Goal: Task Accomplishment & Management: Use online tool/utility

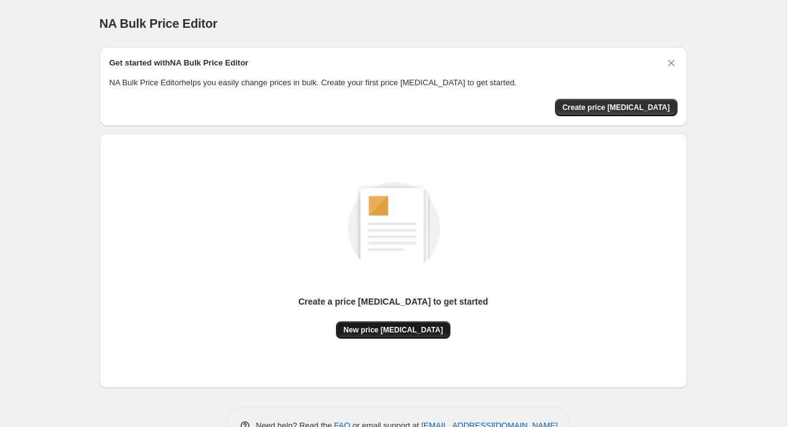
click at [382, 327] on span "New price [MEDICAL_DATA]" at bounding box center [393, 330] width 100 height 10
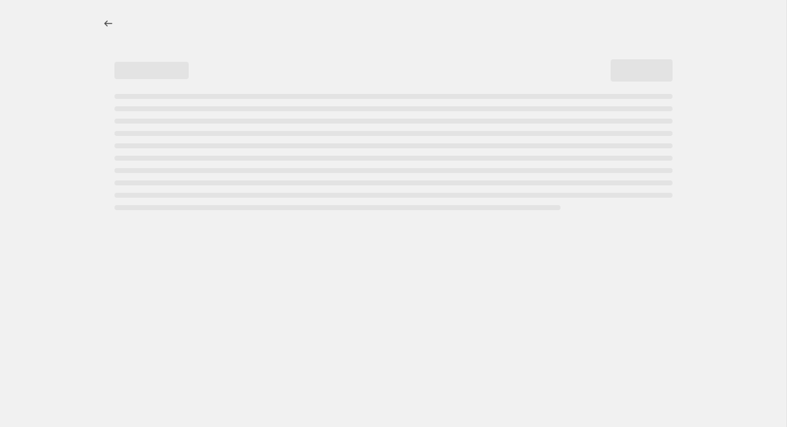
select select "percentage"
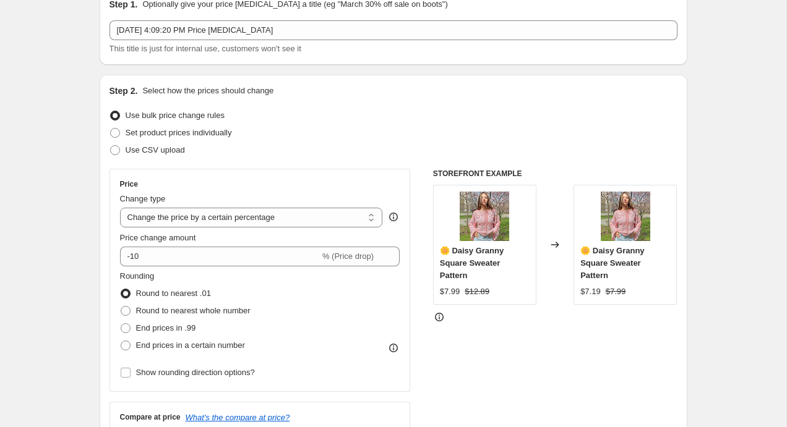
scroll to position [59, 0]
click at [208, 221] on select "Change the price to a certain amount Change the price by a certain amount Chang…" at bounding box center [251, 217] width 263 height 20
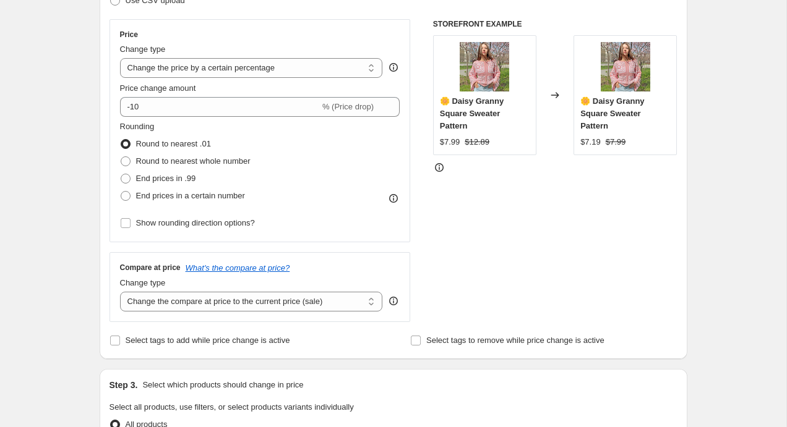
scroll to position [213, 0]
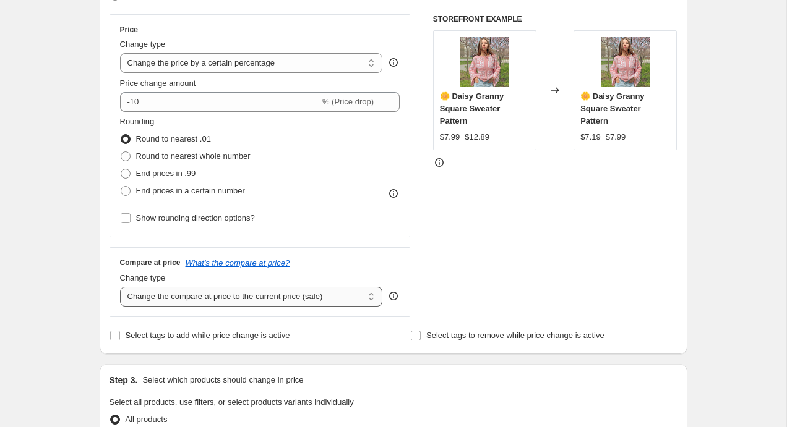
click at [296, 300] on select "Change the compare at price to the current price (sale) Change the compare at p…" at bounding box center [251, 297] width 263 height 20
select select "no_change"
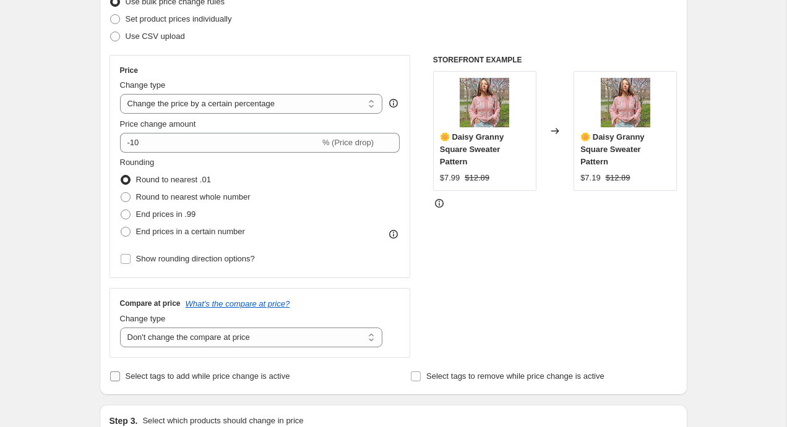
scroll to position [166, 0]
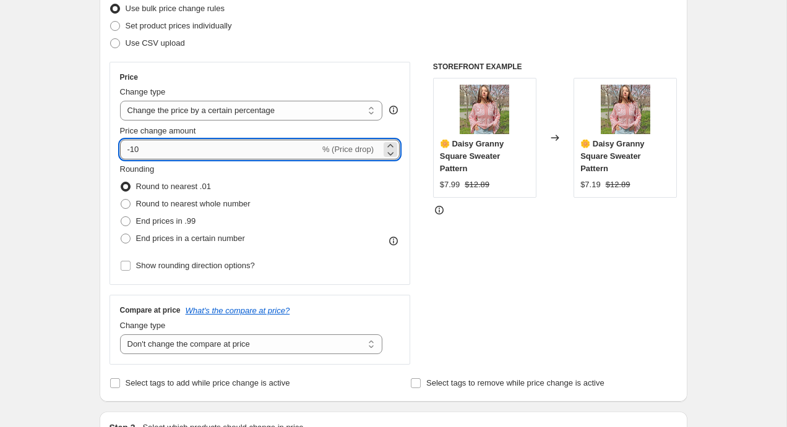
click at [132, 150] on input "-10" at bounding box center [220, 150] width 200 height 20
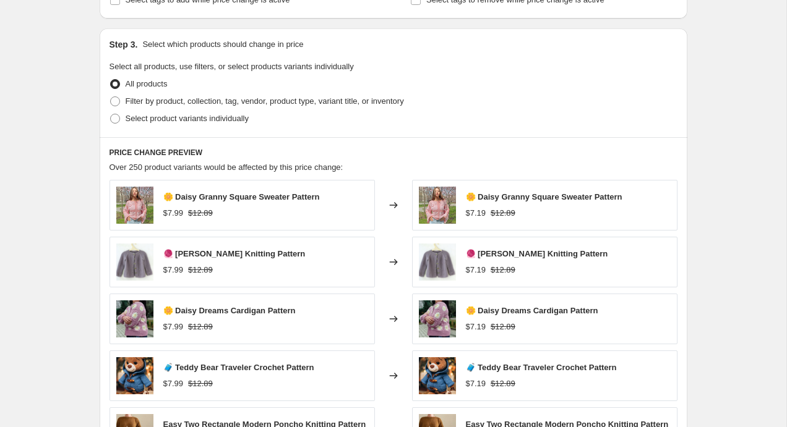
scroll to position [544, 0]
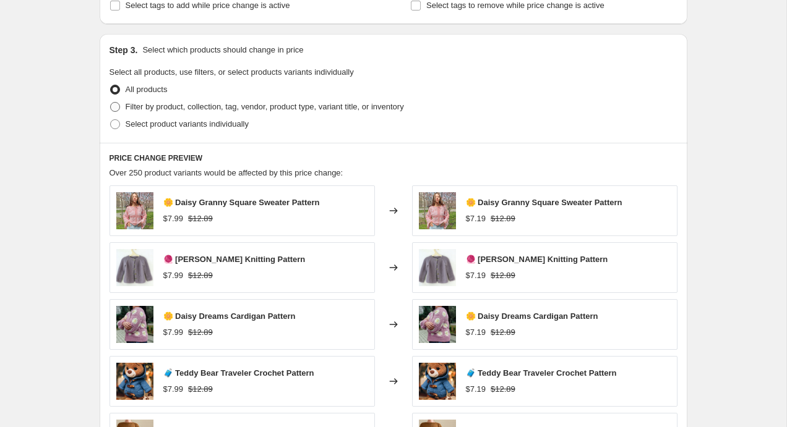
type input "-30"
click at [194, 106] on span "Filter by product, collection, tag, vendor, product type, variant title, or inv…" at bounding box center [265, 106] width 278 height 9
click at [111, 103] on input "Filter by product, collection, tag, vendor, product type, variant title, or inv…" at bounding box center [110, 102] width 1 height 1
radio input "true"
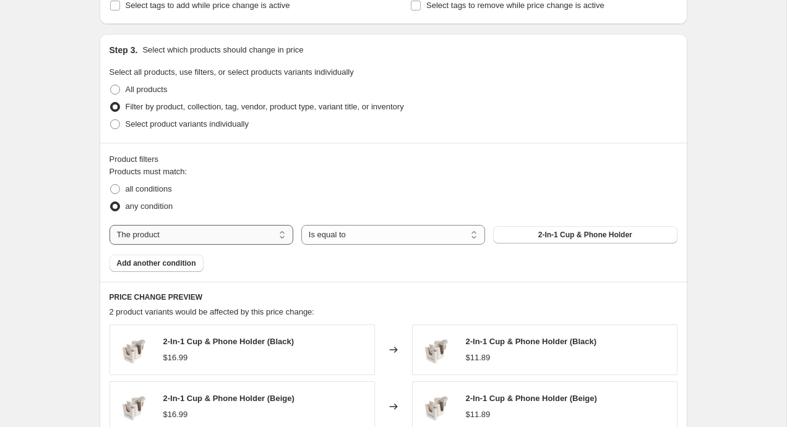
click at [159, 232] on select "The product The product's collection The product's tag The product's vendor The…" at bounding box center [201, 235] width 184 height 20
select select "collection"
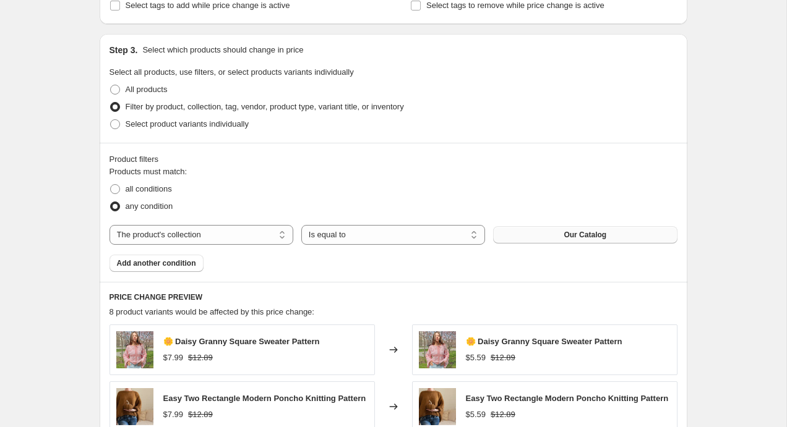
click at [559, 237] on button "Our Catalog" at bounding box center [585, 234] width 184 height 17
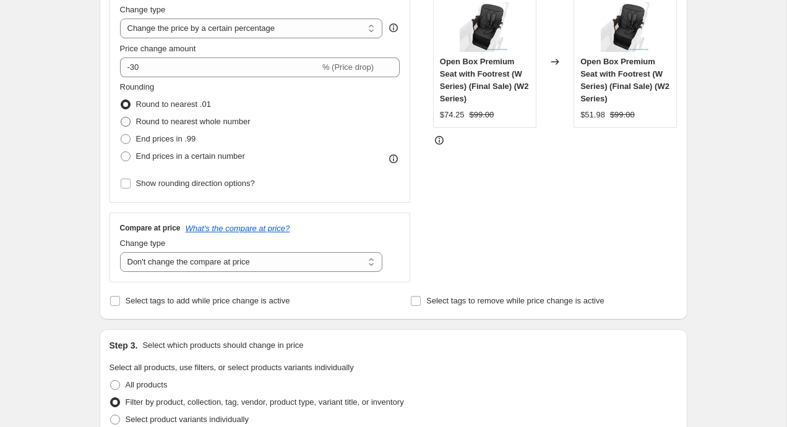
scroll to position [249, 0]
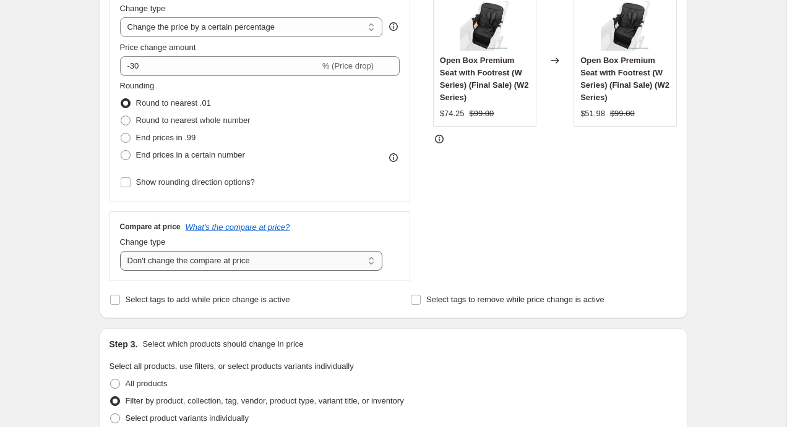
click at [239, 260] on select "Change the compare at price to the current price (sale) Change the compare at p…" at bounding box center [251, 261] width 263 height 20
select select "percentage"
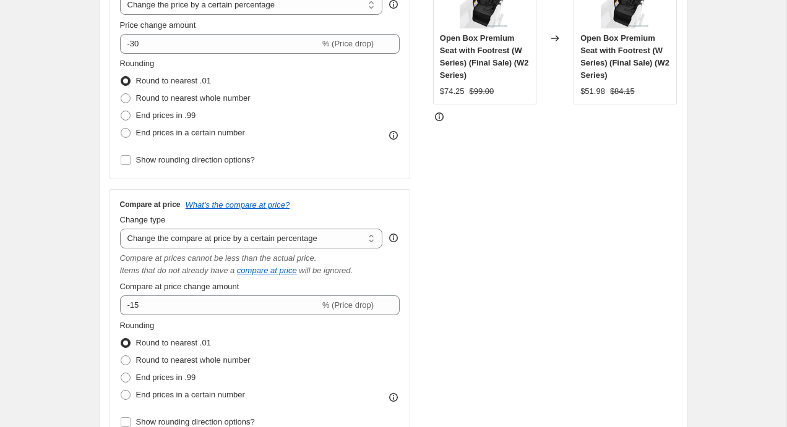
scroll to position [281, 0]
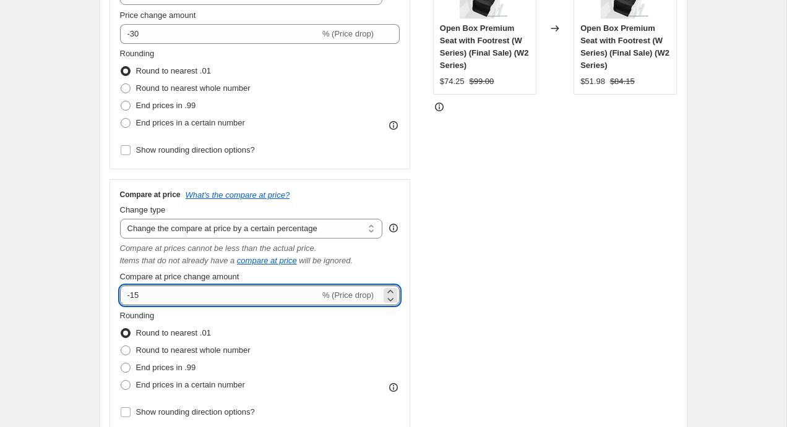
click at [256, 289] on input "-15" at bounding box center [220, 296] width 200 height 20
click at [262, 292] on input "-15" at bounding box center [220, 296] width 200 height 20
click at [481, 280] on div "STOREFRONT EXAMPLE Open Box Premium Seat with Footrest (W Series) (Final Sale) …" at bounding box center [555, 189] width 244 height 486
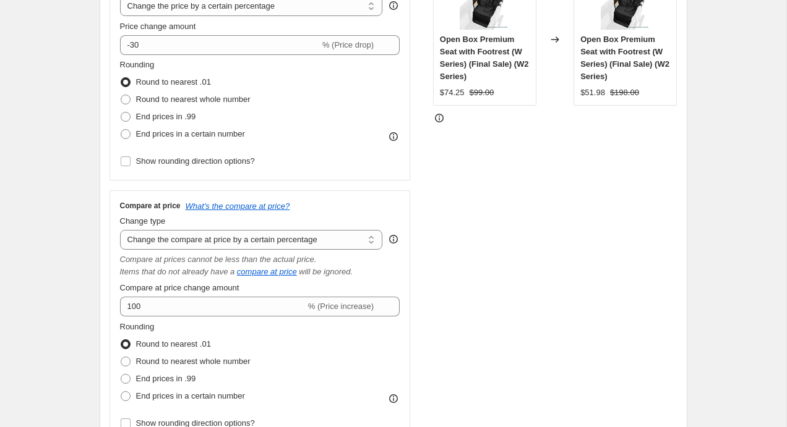
scroll to position [271, 0]
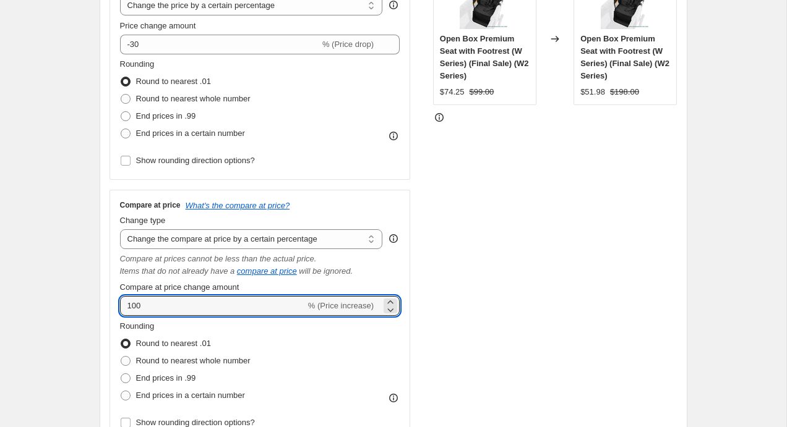
drag, startPoint x: 145, startPoint y: 307, endPoint x: 66, endPoint y: 307, distance: 79.2
type input "50"
click at [462, 238] on div "STOREFRONT EXAMPLE Open Box Premium Seat with Footrest (W Series) (Final Sale) …" at bounding box center [555, 200] width 244 height 486
click at [244, 303] on input "50" at bounding box center [213, 306] width 186 height 20
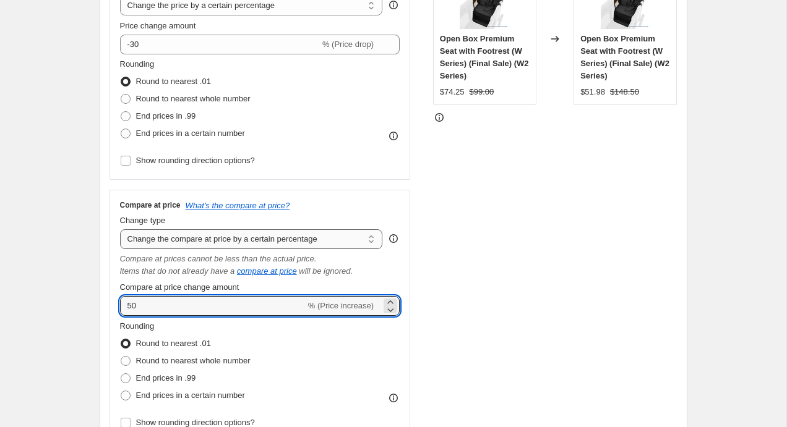
click at [246, 236] on select "Change the compare at price to the current price (sale) Change the compare at p…" at bounding box center [251, 239] width 263 height 20
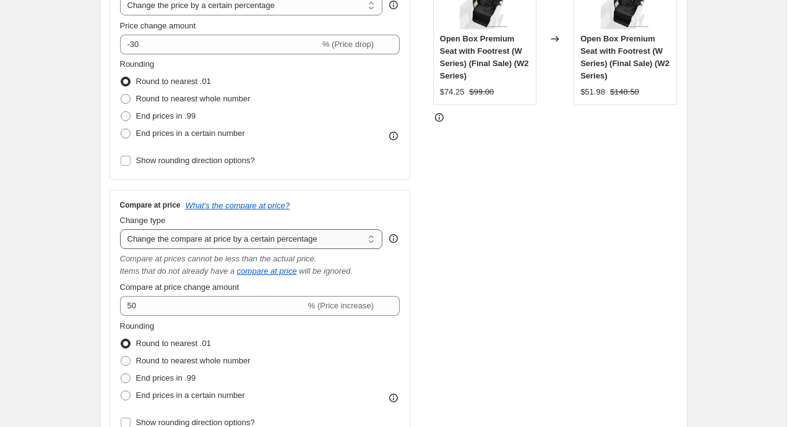
select select "pp"
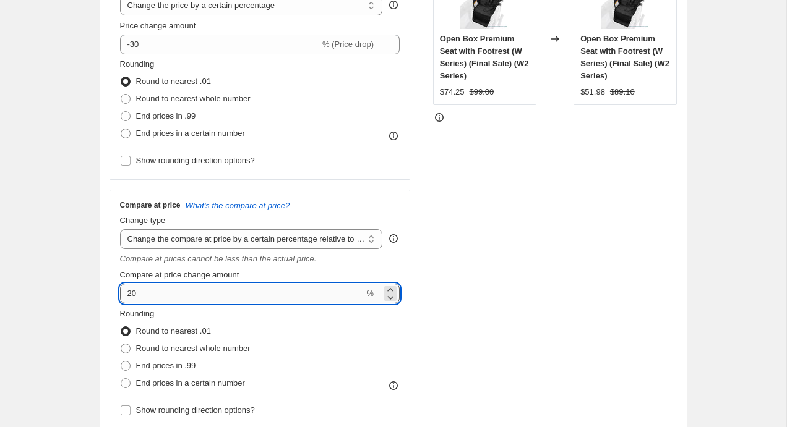
click at [259, 295] on input "20" at bounding box center [242, 294] width 244 height 20
type input "2"
click at [554, 241] on div "STOREFRONT EXAMPLE Open Box Premium Seat with Footrest (W Series) (Final Sale) …" at bounding box center [555, 193] width 244 height 473
click at [255, 299] on input "100" at bounding box center [242, 294] width 244 height 20
type input "1"
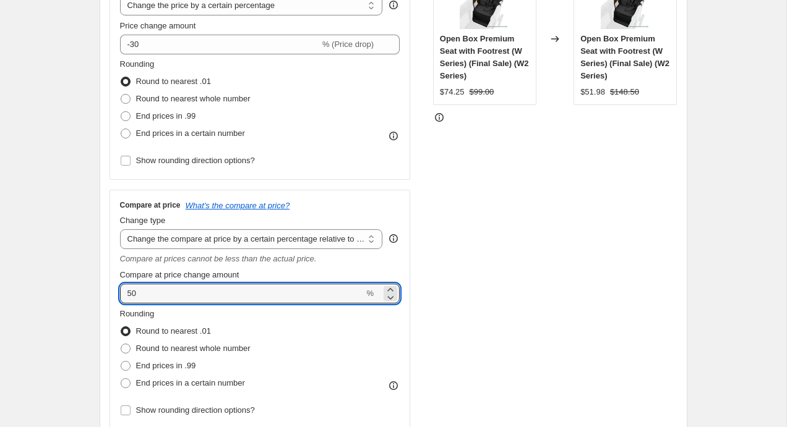
type input "50"
click at [552, 251] on div "STOREFRONT EXAMPLE Open Box Premium Seat with Footrest (W Series) (Final Sale) …" at bounding box center [555, 193] width 244 height 473
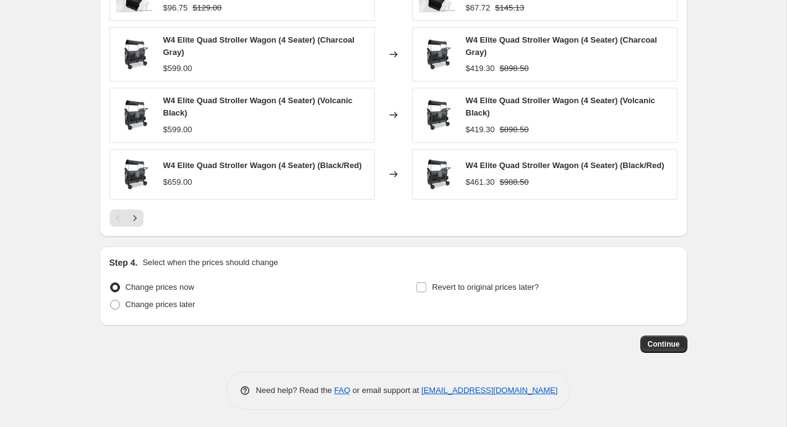
scroll to position [1135, 0]
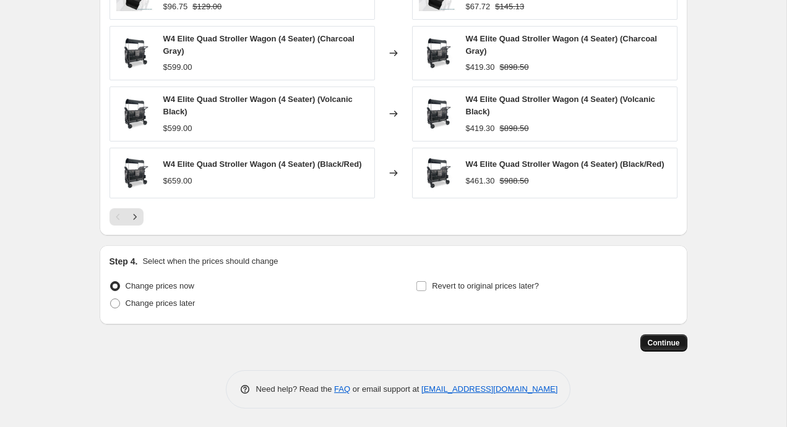
click at [653, 348] on span "Continue" at bounding box center [664, 343] width 32 height 10
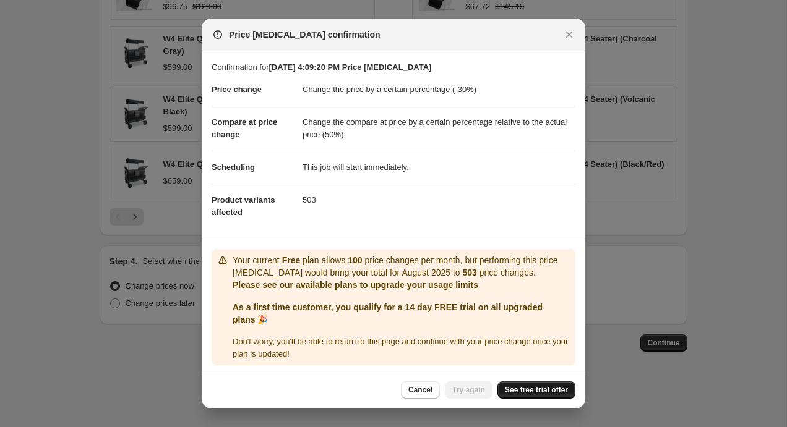
click at [533, 390] on span "See free trial offer" at bounding box center [536, 390] width 63 height 10
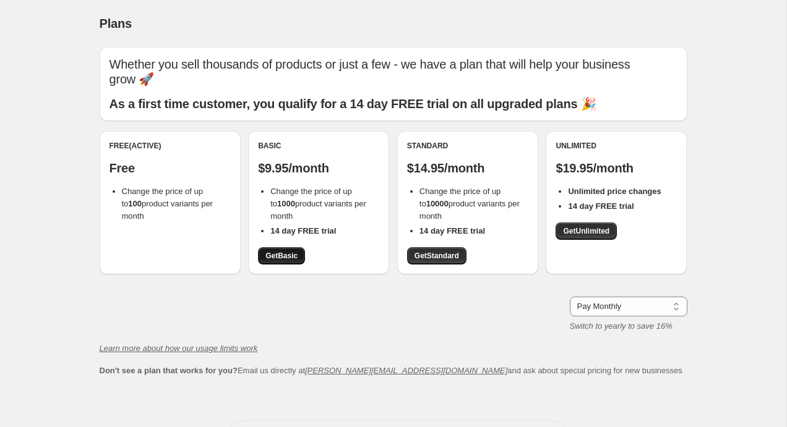
click at [287, 251] on span "Get Basic" at bounding box center [281, 256] width 32 height 10
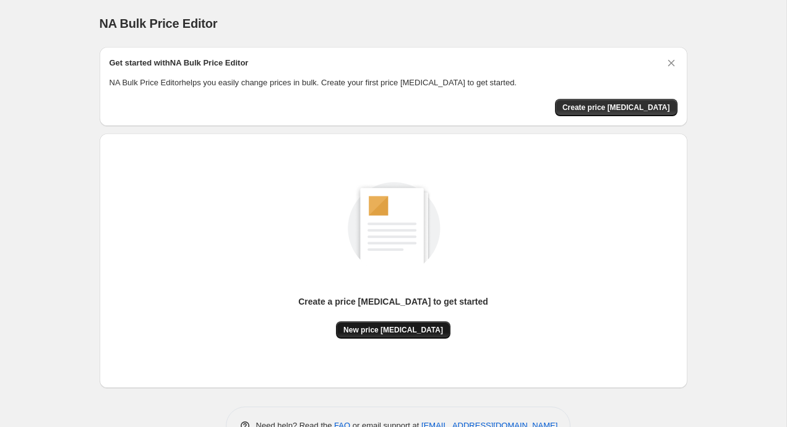
scroll to position [36, 0]
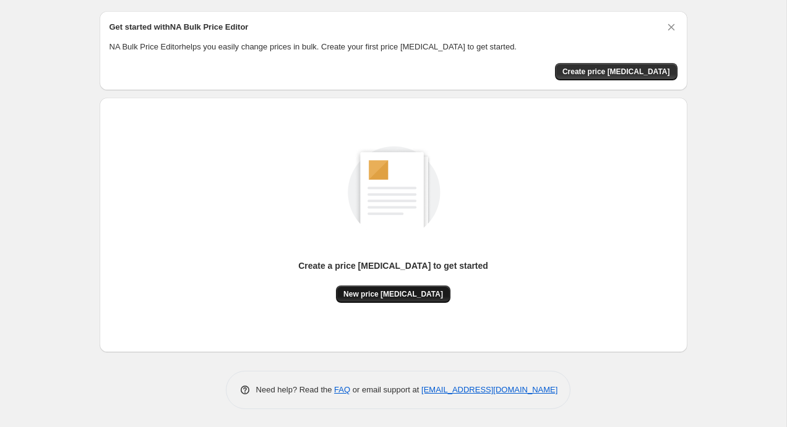
click at [394, 293] on span "New price [MEDICAL_DATA]" at bounding box center [393, 295] width 100 height 10
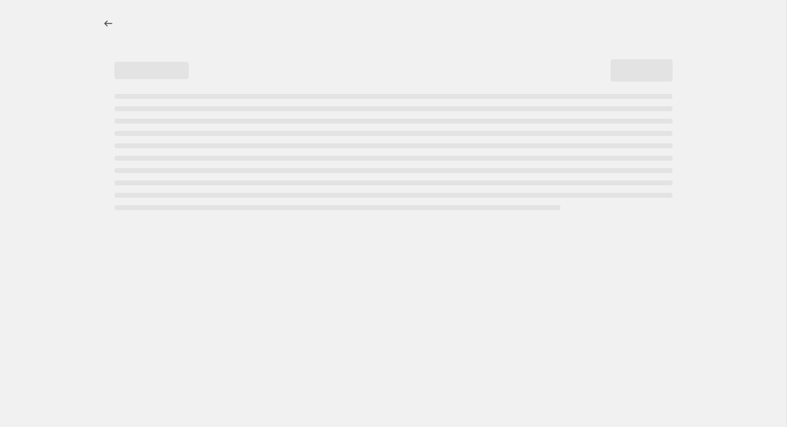
select select "percentage"
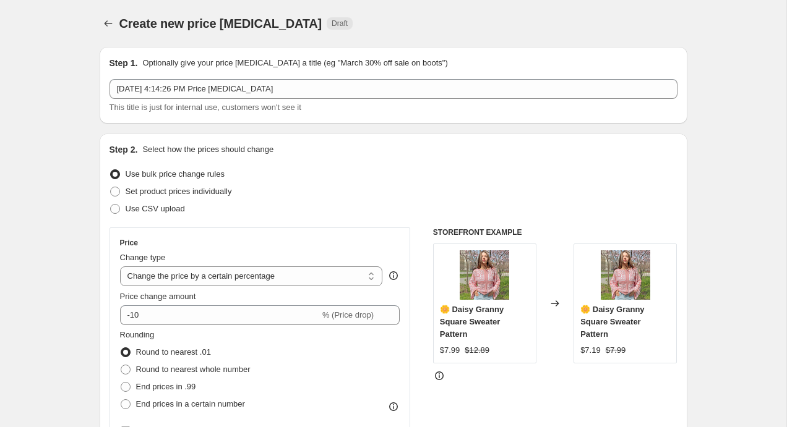
scroll to position [100, 0]
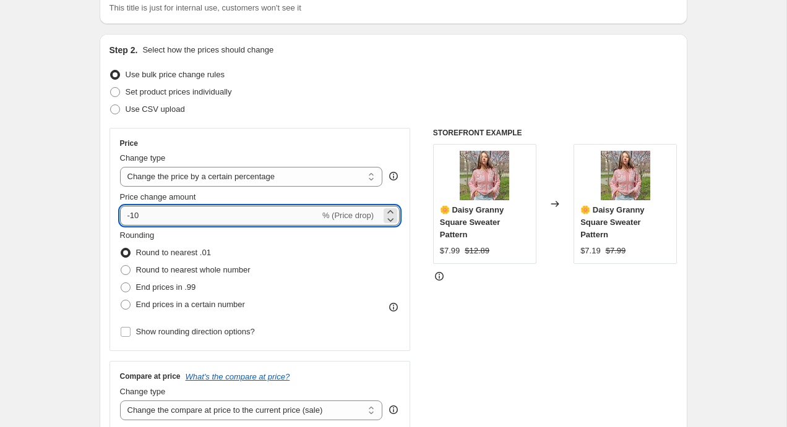
click at [132, 215] on input "-10" at bounding box center [220, 216] width 200 height 20
type input "-30"
click at [210, 189] on div "Price Change type Change the price to a certain amount Change the price by a ce…" at bounding box center [260, 240] width 280 height 202
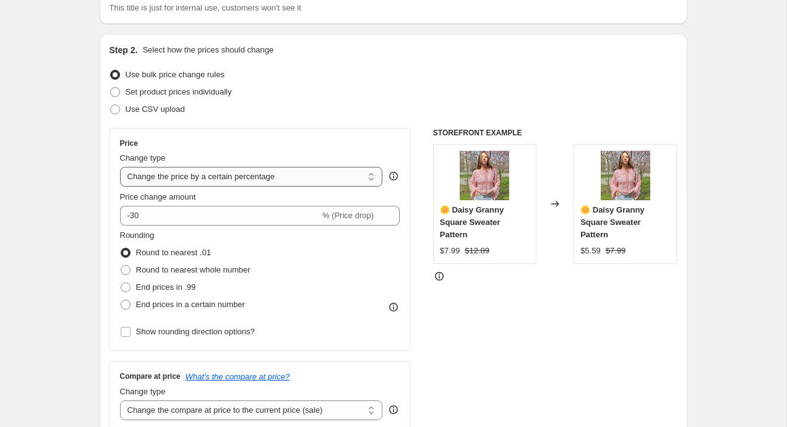
click at [210, 173] on select "Change the price to a certain amount Change the price by a certain amount Chang…" at bounding box center [251, 177] width 263 height 20
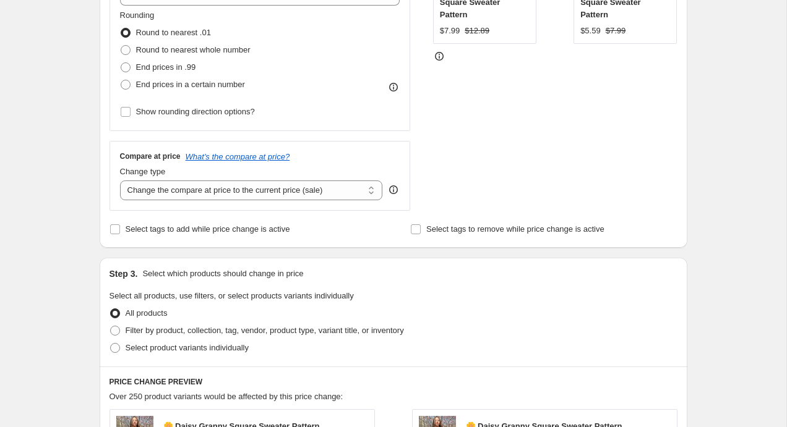
scroll to position [322, 0]
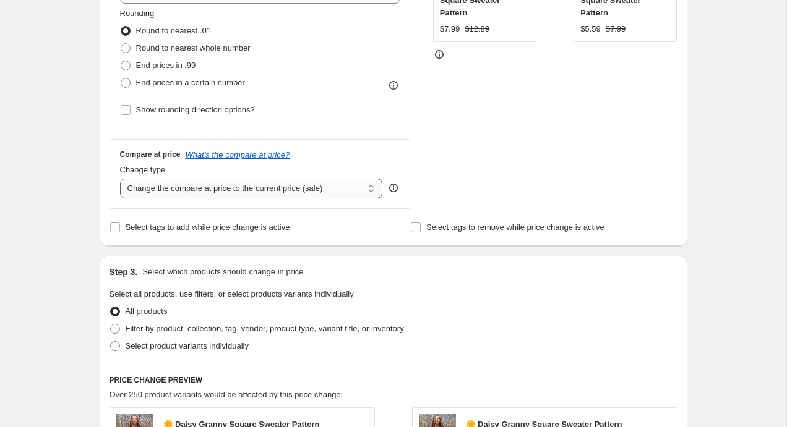
click at [200, 193] on select "Change the compare at price to the current price (sale) Change the compare at p…" at bounding box center [251, 189] width 263 height 20
select select "pp"
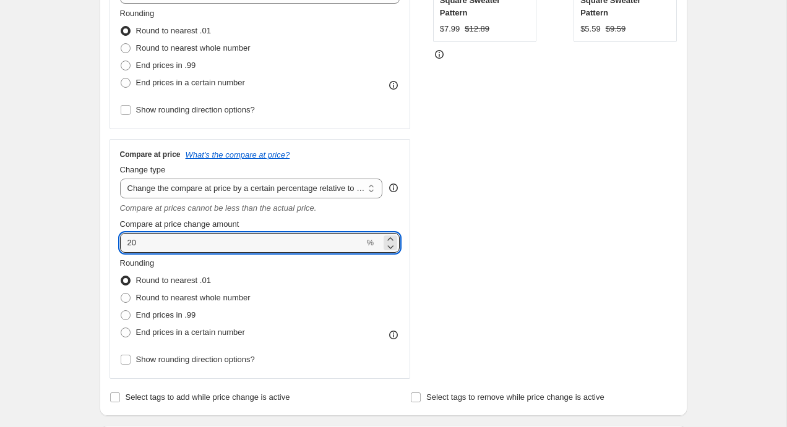
drag, startPoint x: 131, startPoint y: 243, endPoint x: 87, endPoint y: 243, distance: 44.5
click at [101, 243] on div "Step 2. Select how the prices should change Use bulk price change rules Set pro…" at bounding box center [394, 114] width 588 height 604
type input "50"
click at [59, 241] on div "Create new price change job. This page is ready Create new price change job Dra…" at bounding box center [393, 381] width 786 height 1407
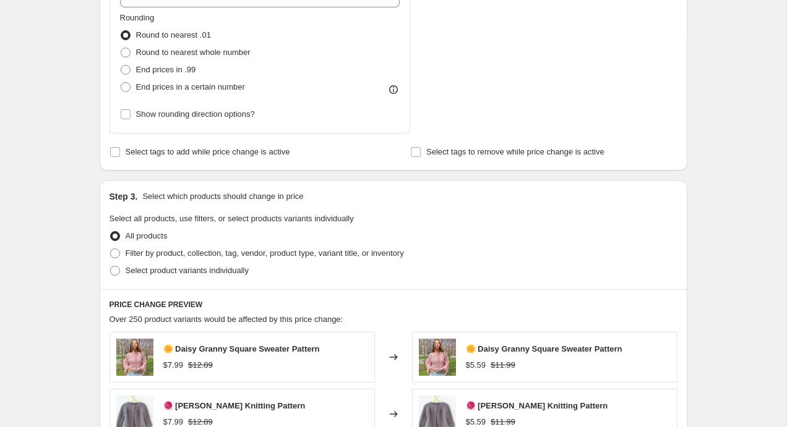
scroll to position [575, 0]
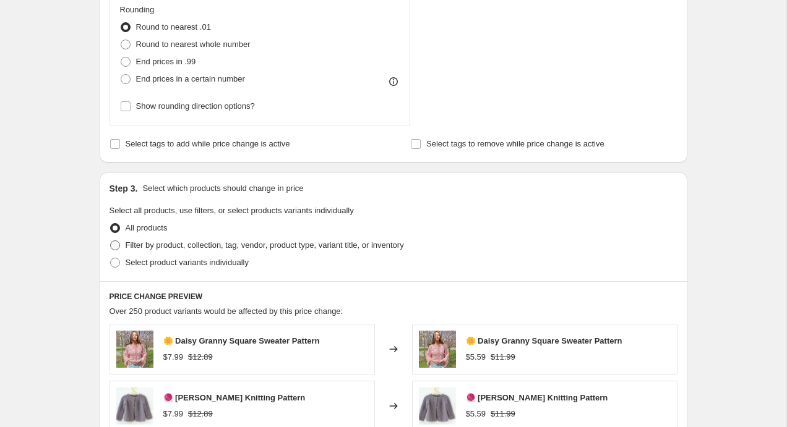
click at [158, 246] on span "Filter by product, collection, tag, vendor, product type, variant title, or inv…" at bounding box center [265, 245] width 278 height 9
click at [111, 241] on input "Filter by product, collection, tag, vendor, product type, variant title, or inv…" at bounding box center [110, 241] width 1 height 1
radio input "true"
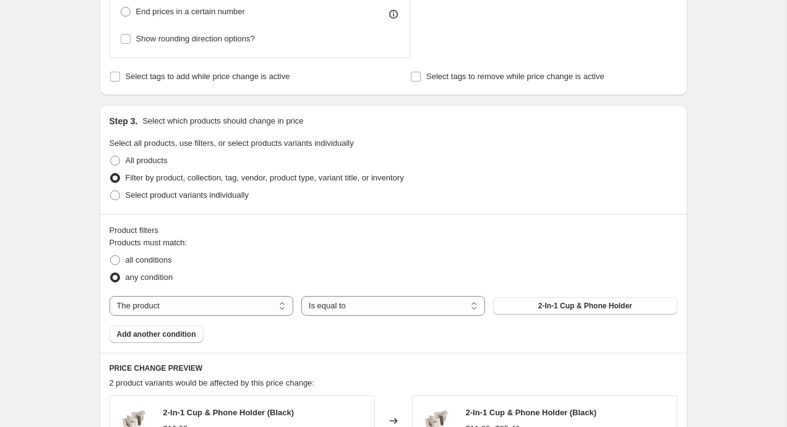
scroll to position [646, 0]
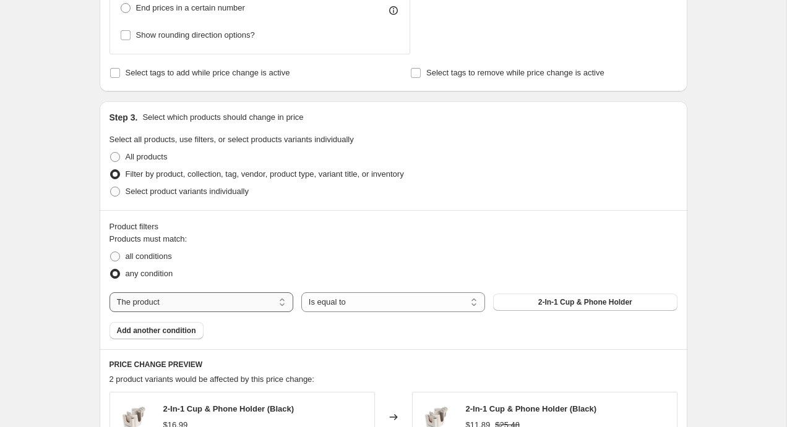
click at [158, 303] on select "The product The product's collection The product's tag The product's vendor The…" at bounding box center [201, 303] width 184 height 20
select select "collection"
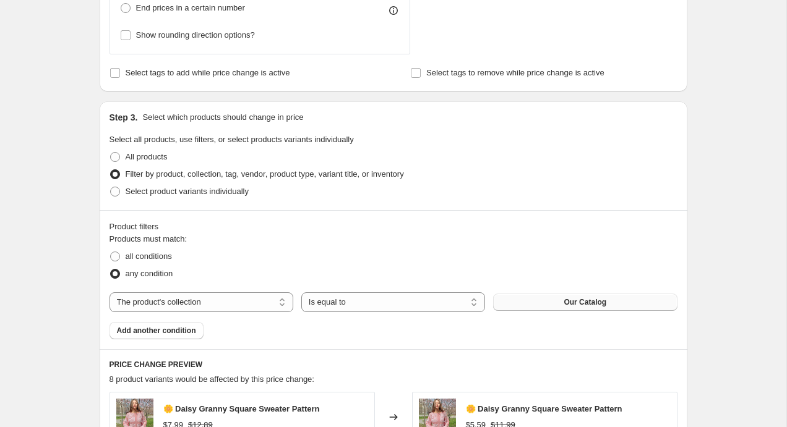
click at [550, 303] on button "Our Catalog" at bounding box center [585, 302] width 184 height 17
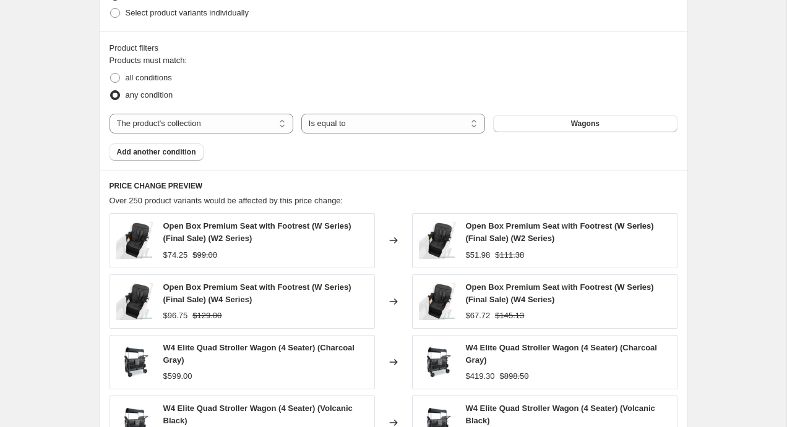
scroll to position [1138, 0]
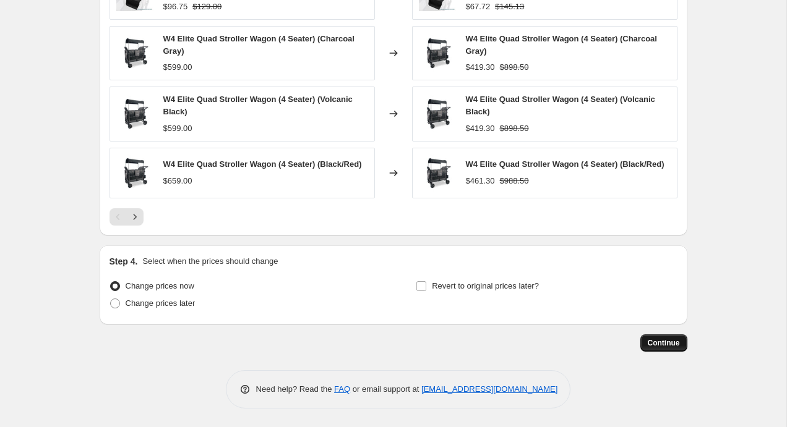
click at [666, 342] on span "Continue" at bounding box center [664, 343] width 32 height 10
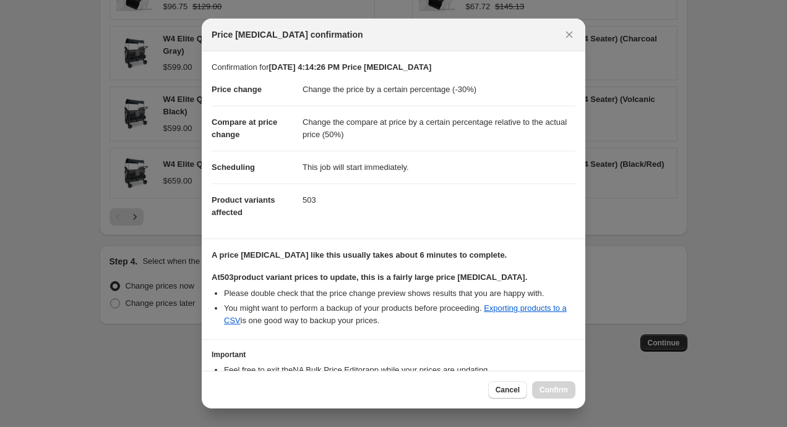
scroll to position [85, 0]
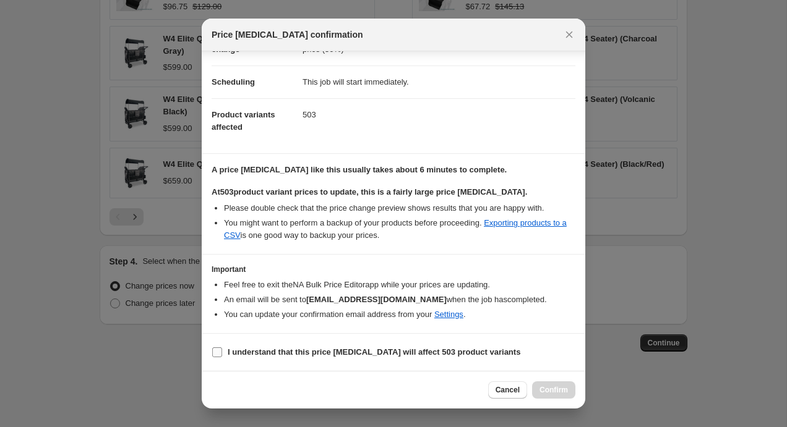
click at [302, 350] on b "I understand that this price change job will affect 503 product variants" at bounding box center [374, 352] width 293 height 9
click at [222, 350] on input "I understand that this price change job will affect 503 product variants" at bounding box center [217, 353] width 10 height 10
checkbox input "true"
click at [558, 392] on span "Confirm" at bounding box center [553, 390] width 28 height 10
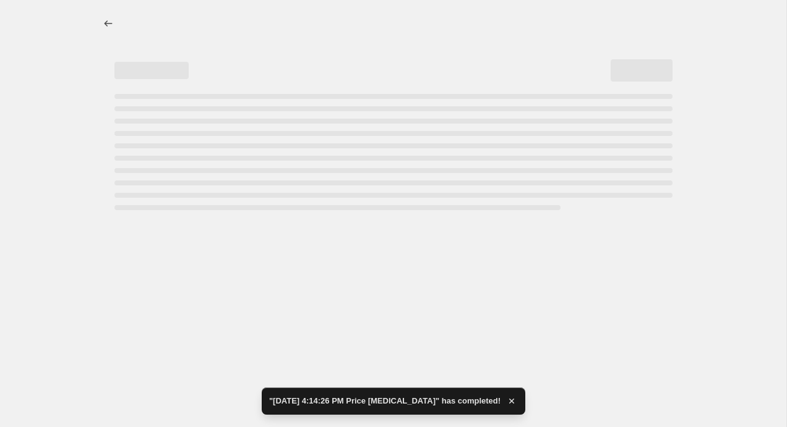
select select "percentage"
select select "pp"
select select "collection"
